Goal: Information Seeking & Learning: Find specific fact

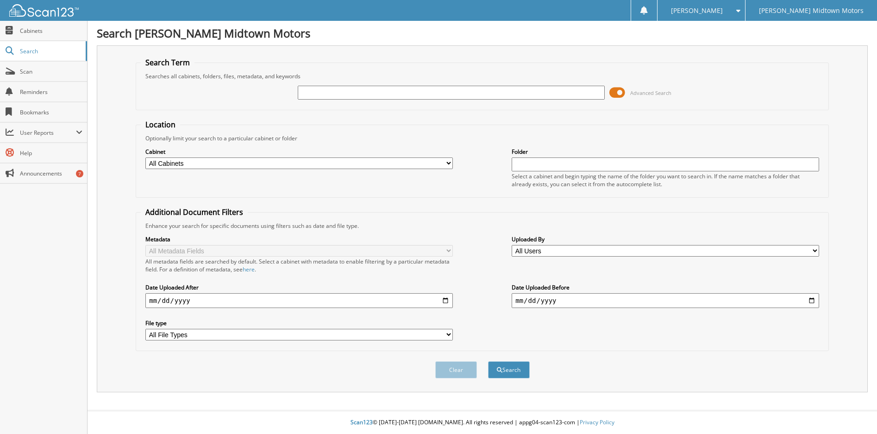
click at [318, 91] on input "text" at bounding box center [452, 93] width 308 height 14
type input "q121"
click at [519, 379] on div "Search" at bounding box center [509, 369] width 44 height 19
drag, startPoint x: 519, startPoint y: 379, endPoint x: 494, endPoint y: 369, distance: 26.8
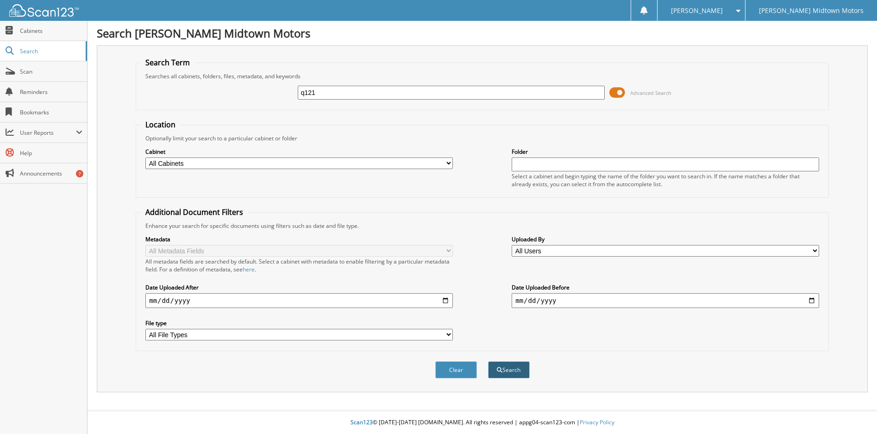
click at [494, 369] on button "Search" at bounding box center [509, 369] width 42 height 17
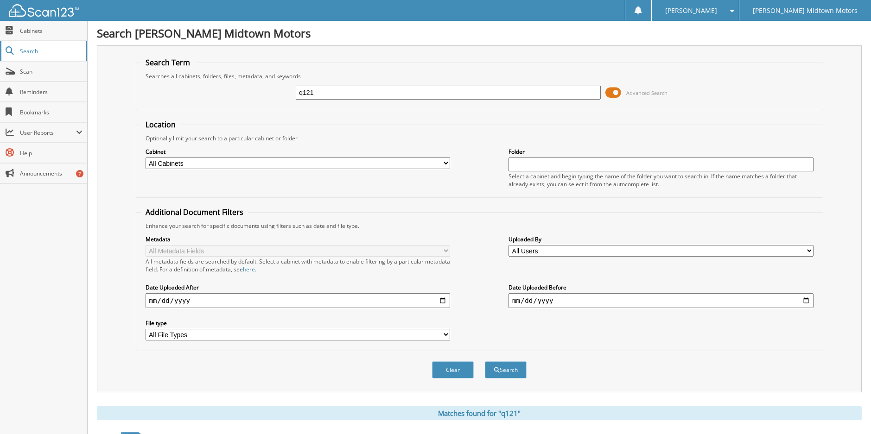
click at [25, 50] on span "Search" at bounding box center [50, 51] width 61 height 8
click at [27, 30] on span "Cabinets" at bounding box center [51, 31] width 63 height 8
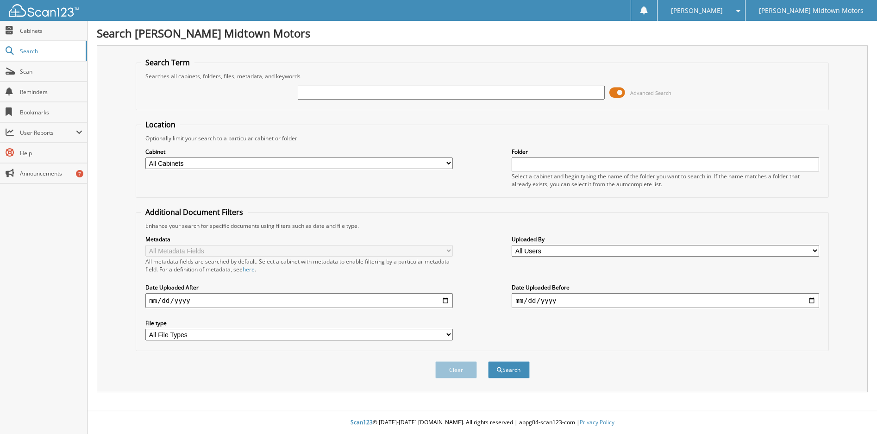
click at [315, 93] on input "text" at bounding box center [452, 93] width 308 height 14
type input "q121"
click at [509, 375] on button "Search" at bounding box center [509, 369] width 42 height 17
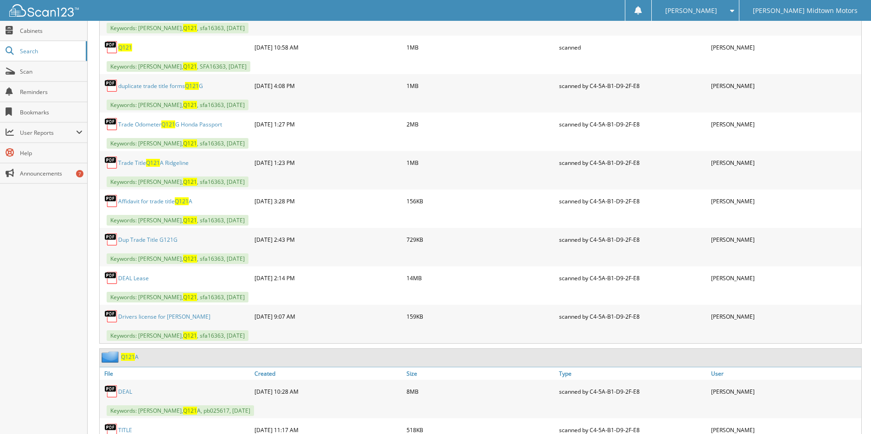
scroll to position [510, 0]
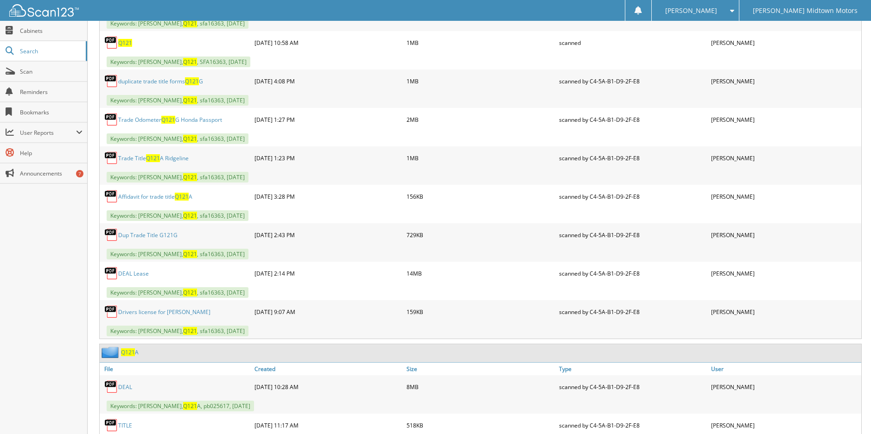
click at [133, 275] on link "DEAL Lease" at bounding box center [133, 274] width 31 height 8
